Goal: Find specific page/section: Locate a particular part of the current website

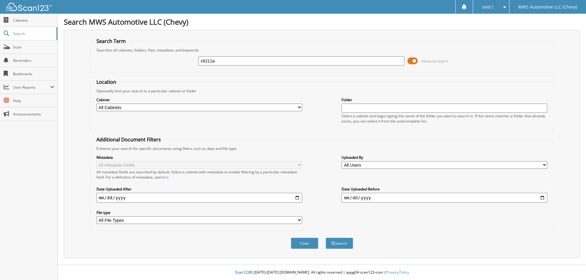
type input "c6211a"
click at [325, 238] on button "Search" at bounding box center [338, 243] width 27 height 11
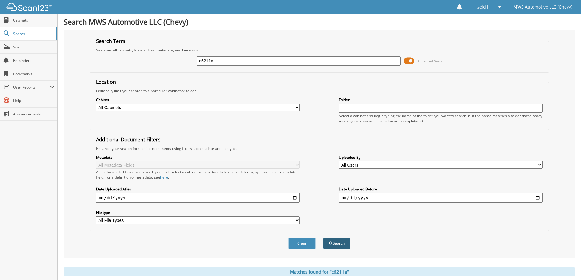
click at [334, 239] on button "Search" at bounding box center [336, 243] width 27 height 11
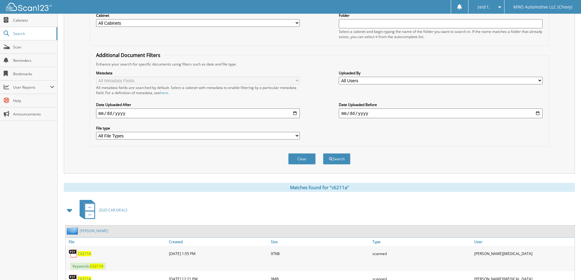
scroll to position [120, 0]
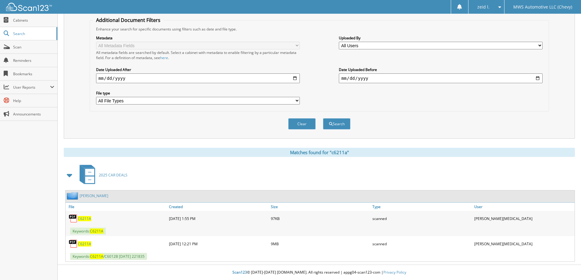
click at [88, 243] on span "C6211A" at bounding box center [84, 244] width 13 height 5
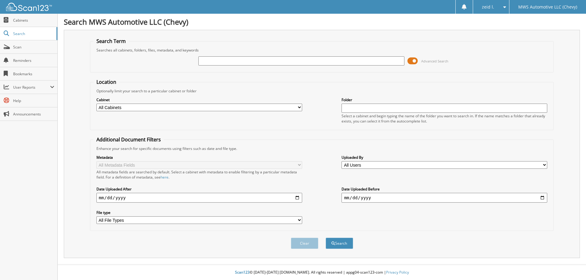
click at [229, 62] on input "text" at bounding box center [301, 60] width 206 height 9
type input "c6211a"
click at [325, 238] on button "Search" at bounding box center [338, 243] width 27 height 11
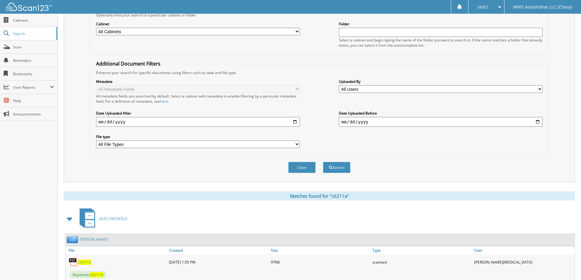
scroll to position [120, 0]
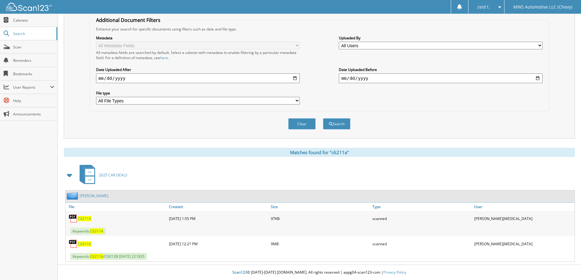
click at [81, 243] on span "C6211A" at bounding box center [84, 244] width 13 height 5
